Goal: Obtain resource: Obtain resource

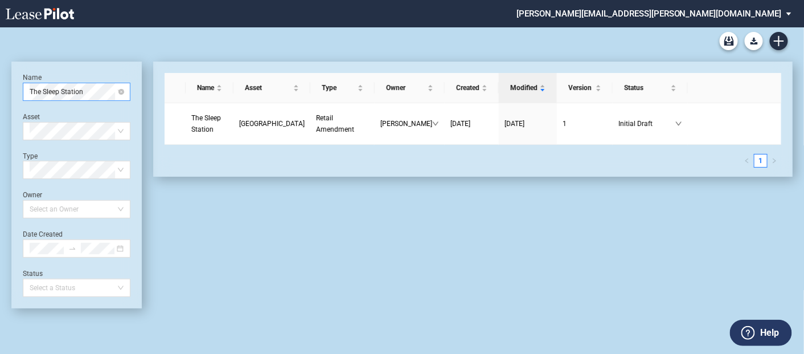
click at [121, 96] on span "The Sleep Station" at bounding box center [77, 91] width 94 height 17
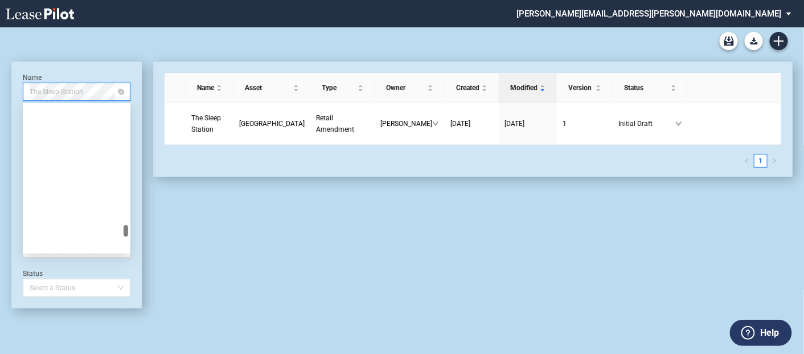
scroll to position [49066, 0]
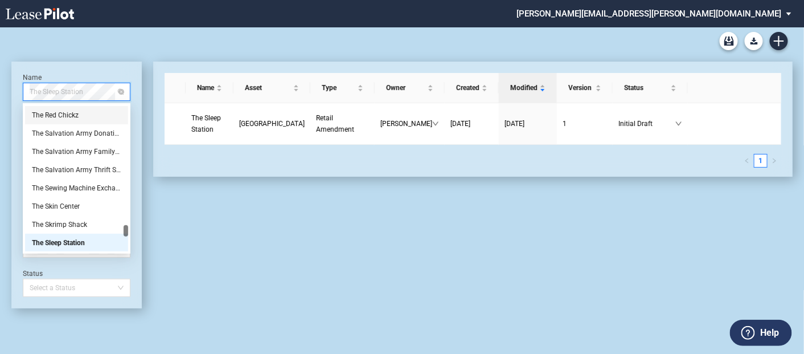
click at [47, 92] on span "The Sleep Station" at bounding box center [77, 91] width 94 height 17
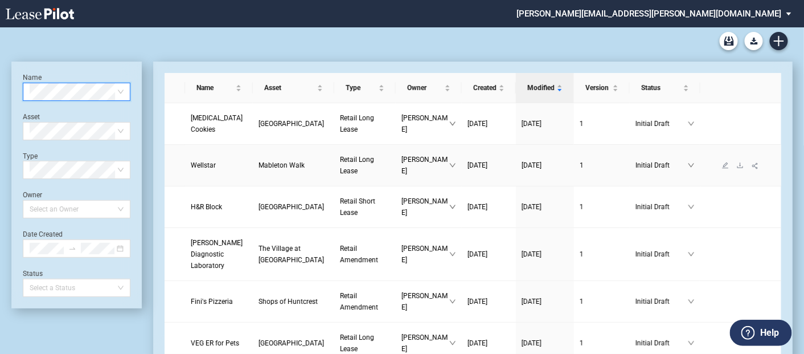
click at [340, 166] on span "Retail Long Lease" at bounding box center [357, 164] width 34 height 19
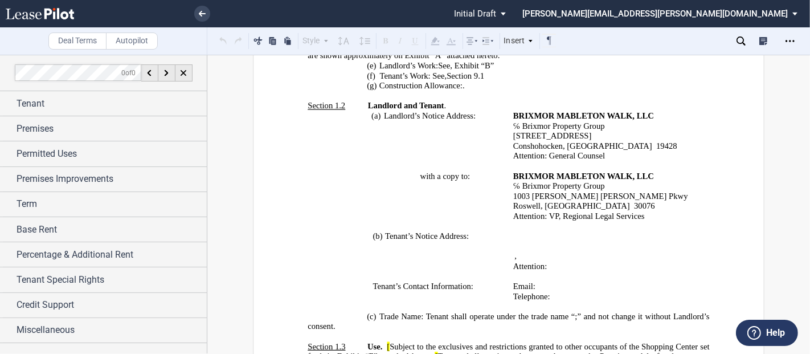
scroll to position [633, 0]
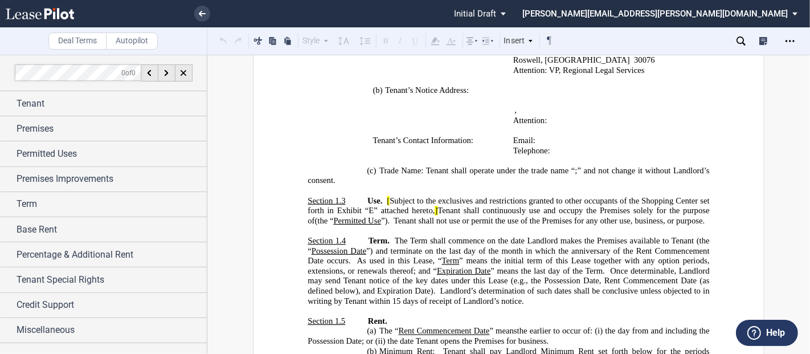
click at [387, 196] on span "Subject to the exclusives and restrictions granted to other occupants of the Sh…" at bounding box center [510, 205] width 404 height 19
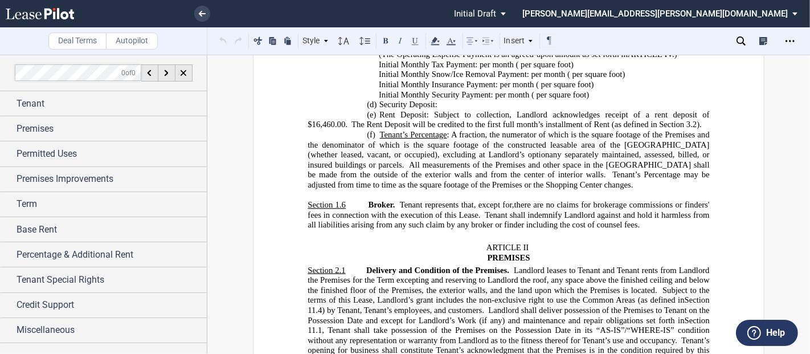
scroll to position [1139, 0]
